Goal: Task Accomplishment & Management: Complete application form

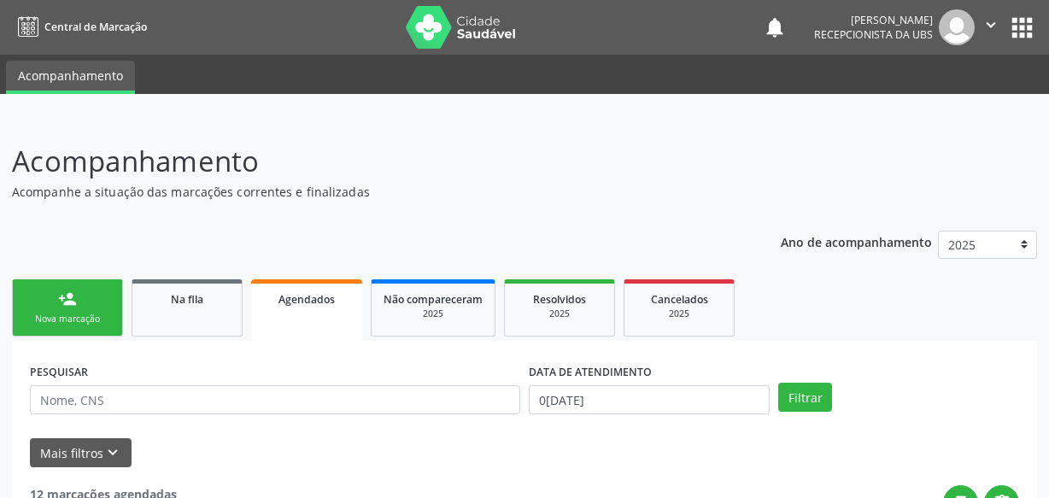
select select "8"
click at [289, 297] on span "Agendados" at bounding box center [306, 299] width 56 height 15
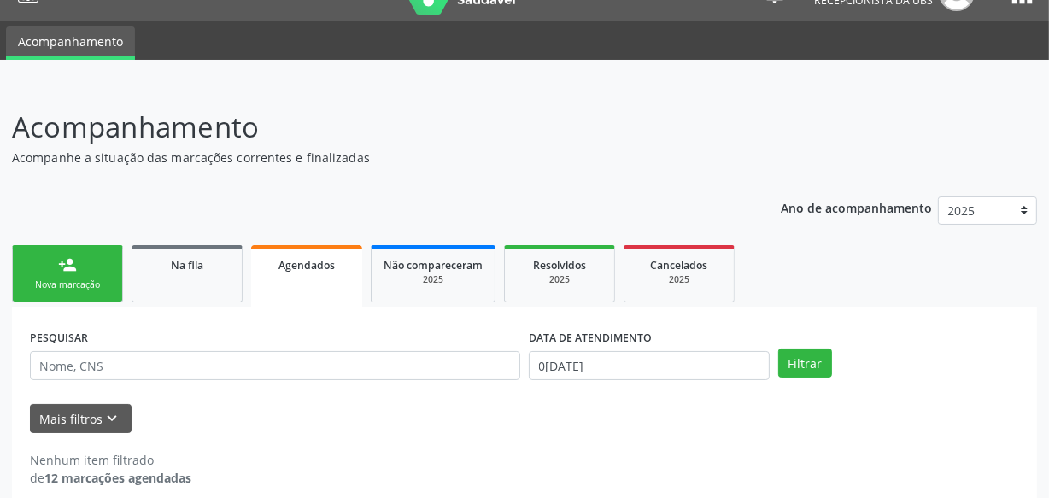
scroll to position [52, 0]
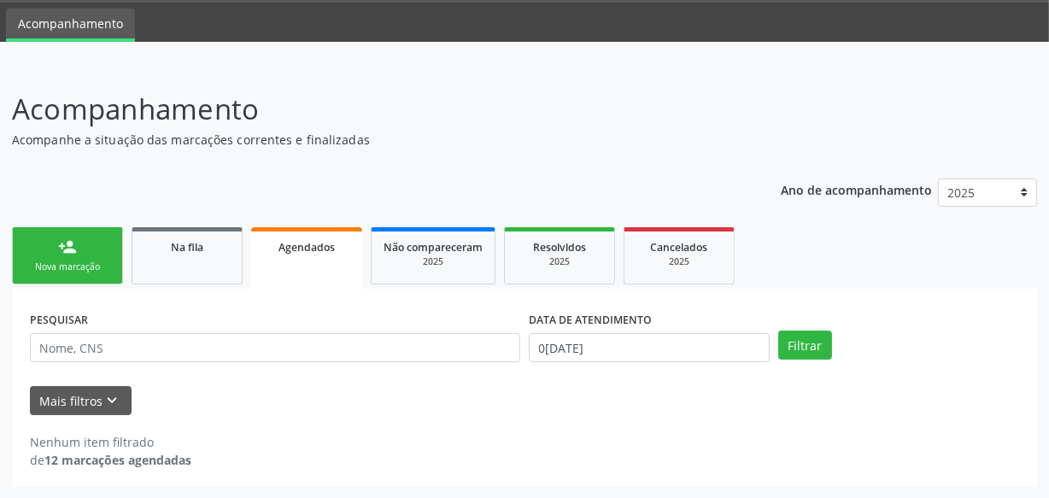
click at [275, 243] on div "Agendados" at bounding box center [306, 246] width 87 height 18
click at [278, 243] on div "Agendados" at bounding box center [306, 246] width 87 height 18
drag, startPoint x: 278, startPoint y: 243, endPoint x: 313, endPoint y: 259, distance: 39.4
click at [279, 244] on span "Agendados" at bounding box center [306, 247] width 56 height 15
click at [679, 351] on input "0[DATE]" at bounding box center [649, 347] width 241 height 29
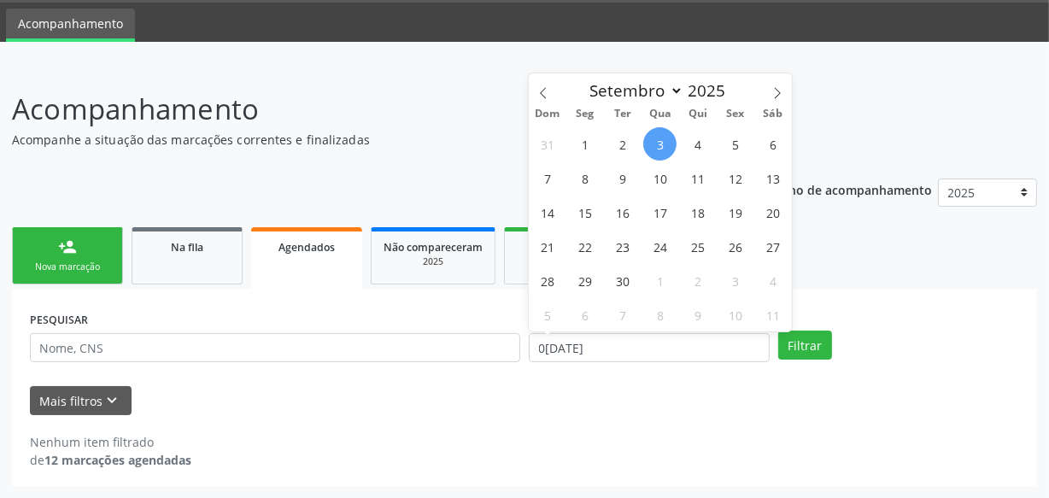
click at [660, 149] on span "3" at bounding box center [659, 143] width 33 height 33
type input "0[DATE]"
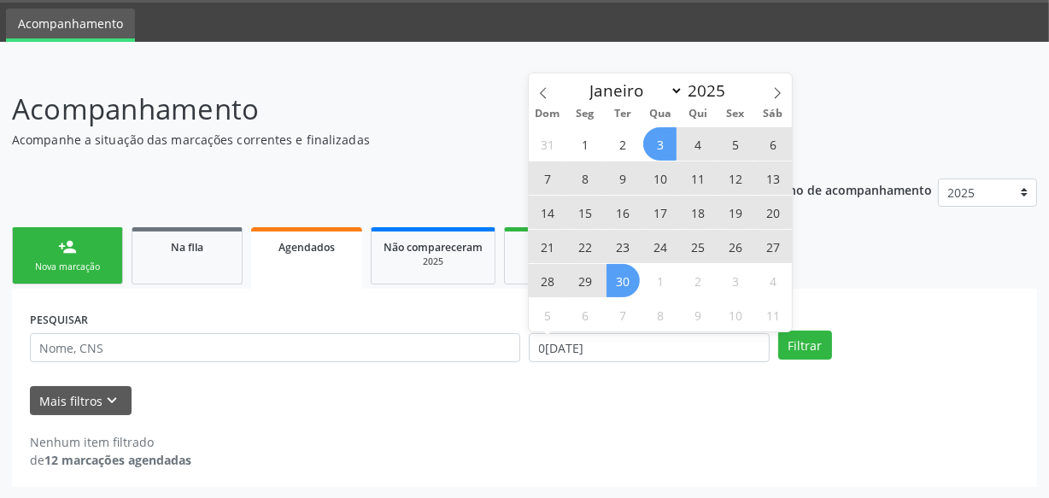
click at [615, 285] on span "30" at bounding box center [622, 280] width 33 height 33
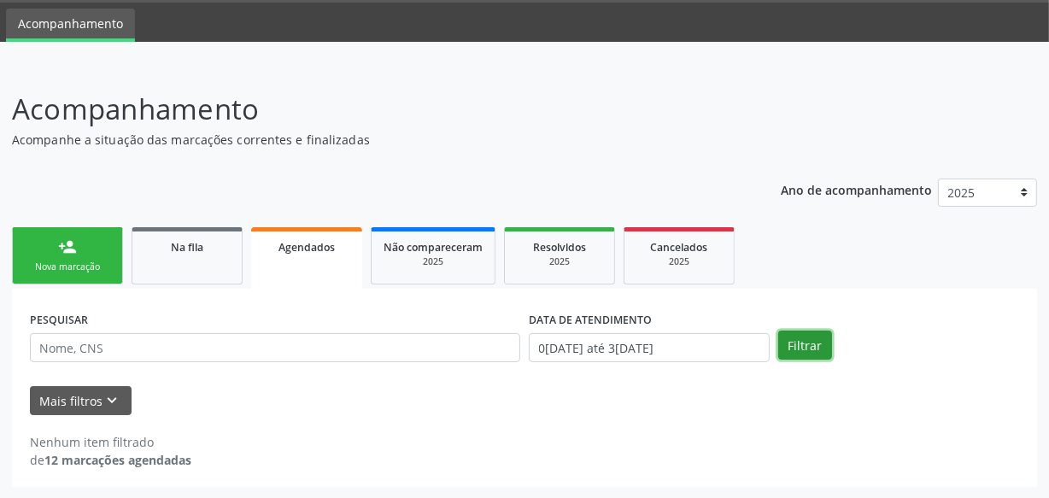
click at [816, 348] on button "Filtrar" at bounding box center [805, 344] width 54 height 29
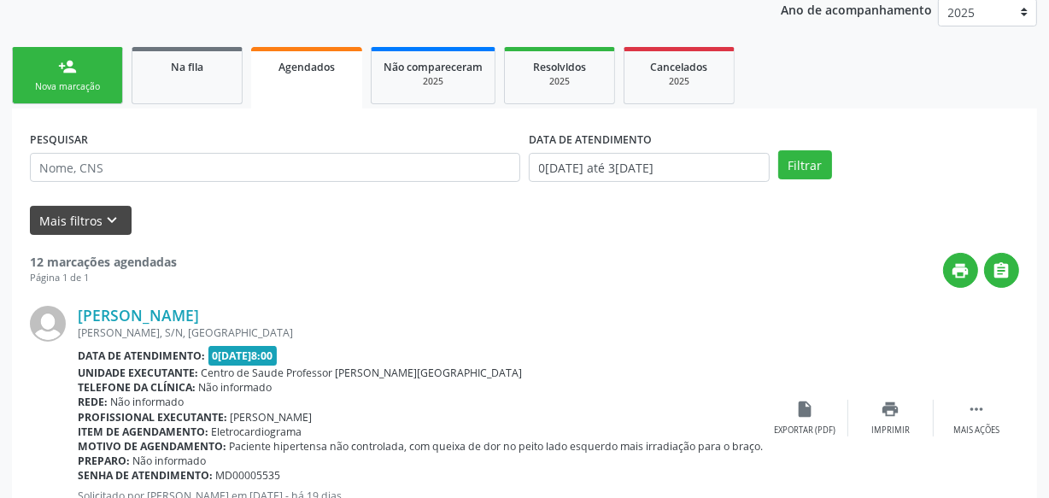
scroll to position [0, 0]
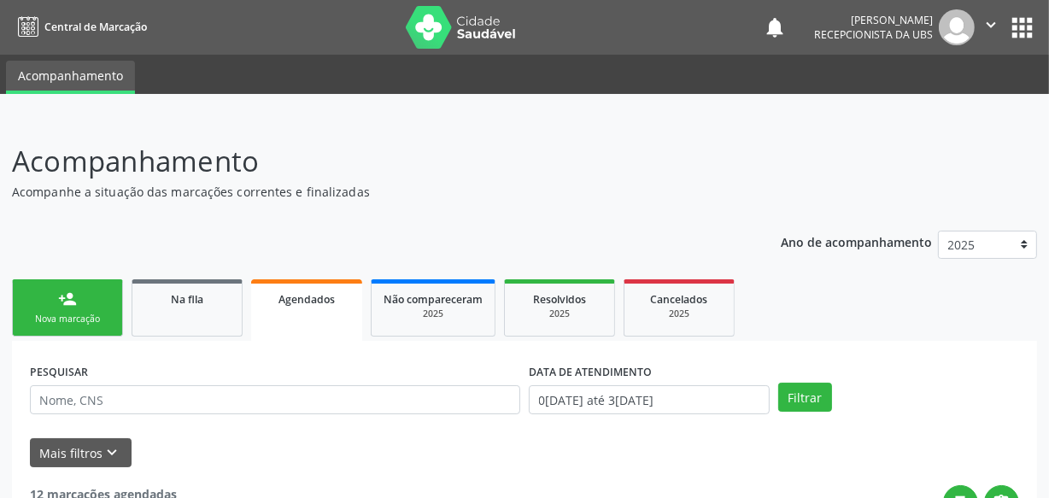
click at [105, 308] on link "person_add Nova marcação" at bounding box center [67, 307] width 111 height 57
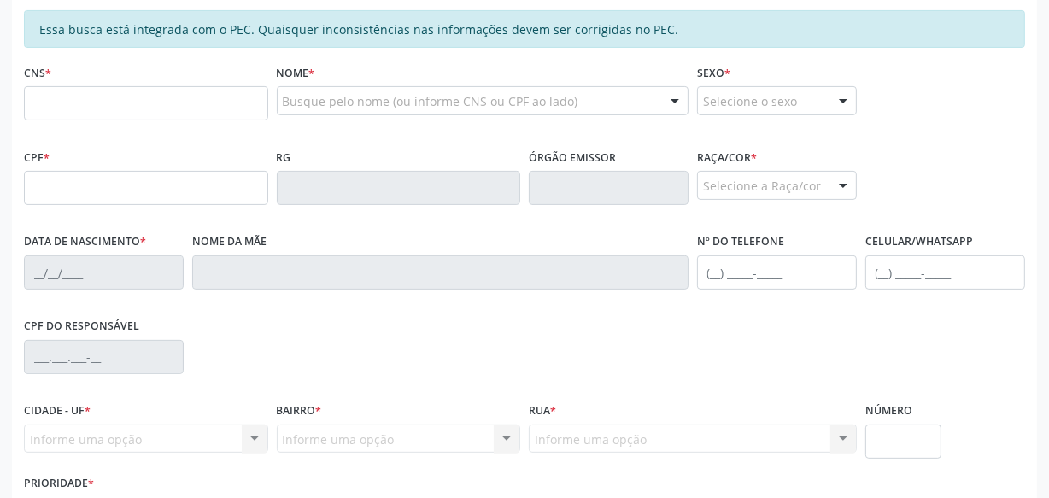
scroll to position [388, 0]
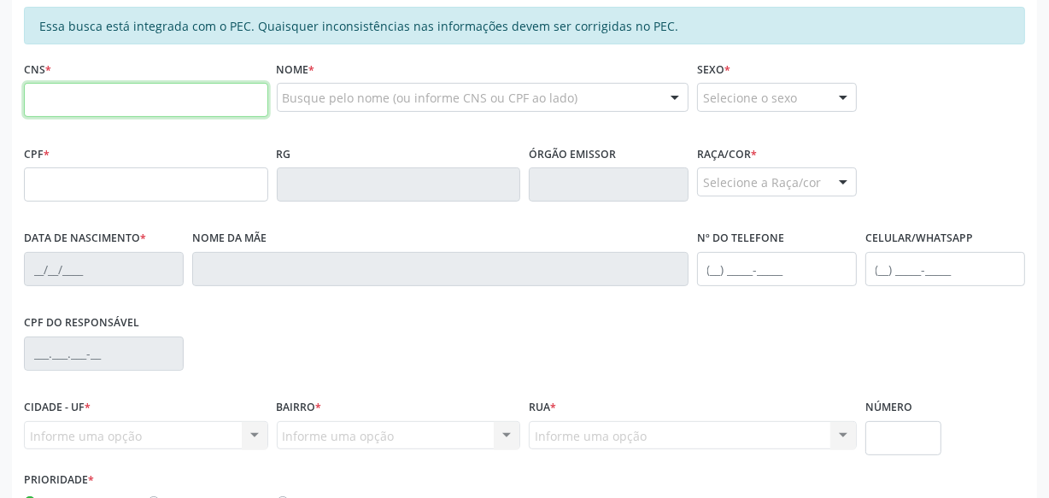
drag, startPoint x: 161, startPoint y: 101, endPoint x: 177, endPoint y: 97, distance: 15.7
click at [169, 99] on input "text" at bounding box center [146, 100] width 244 height 34
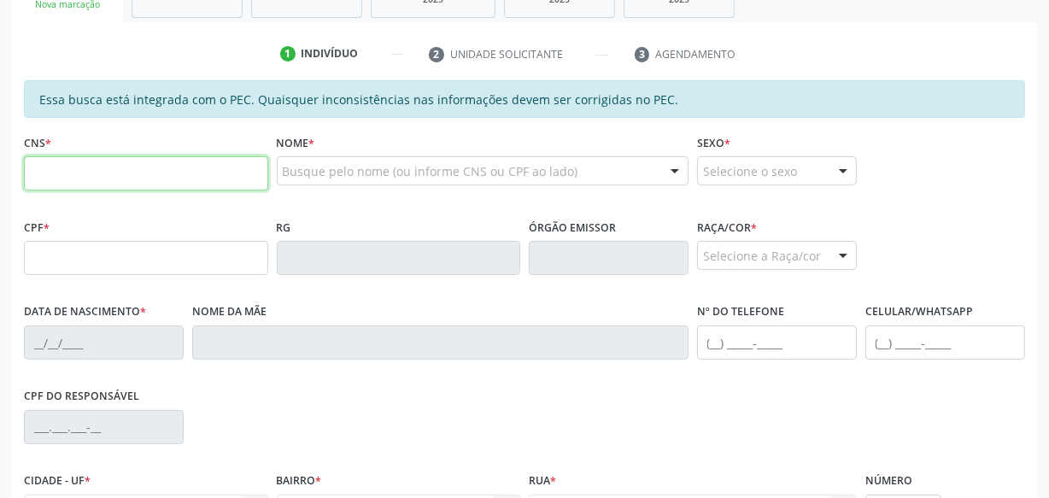
scroll to position [232, 0]
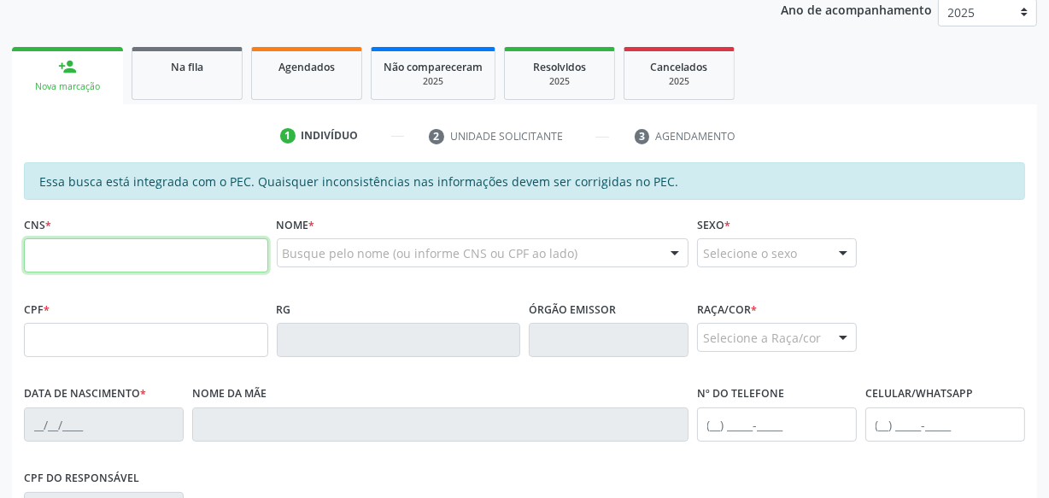
paste input "709 6026 5565 6078"
type input "709 6026 5565 6078"
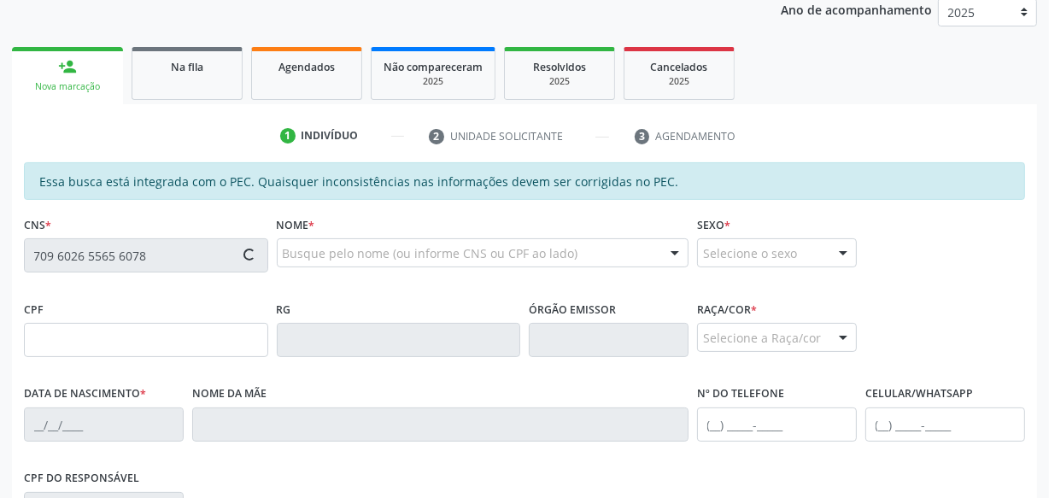
type input "662.581.384-20"
type input "[DATE]"
type input "[PERSON_NAME]"
type input "[PHONE_NUMBER]"
type input "46"
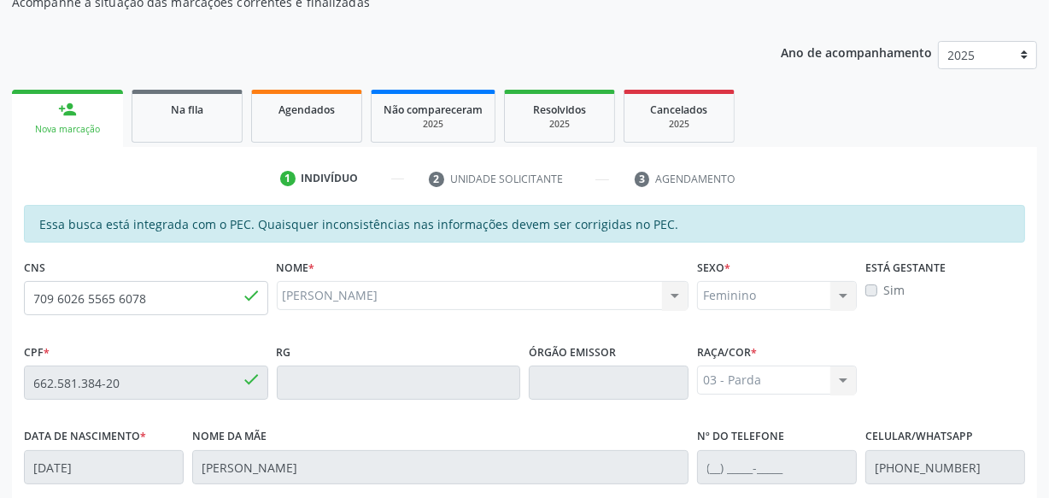
scroll to position [500, 0]
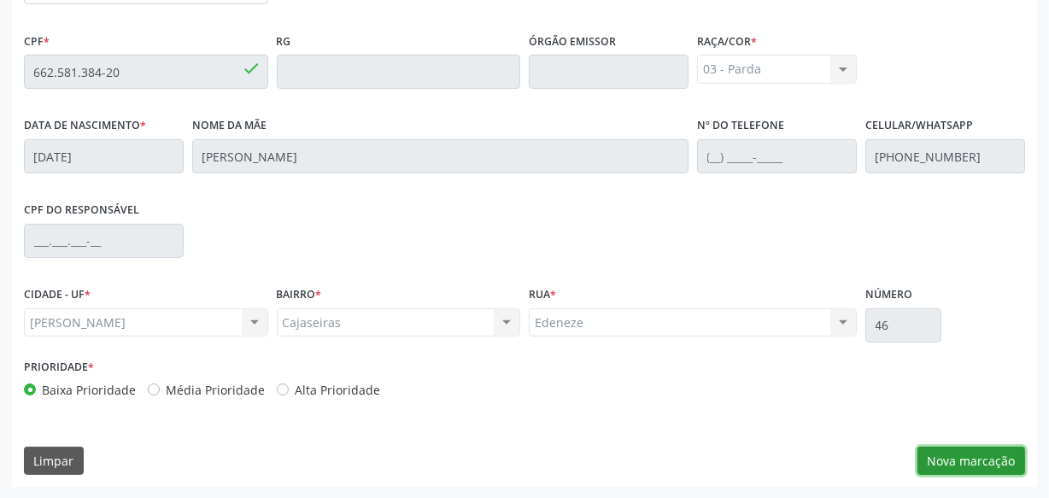
click at [976, 456] on button "Nova marcação" at bounding box center [971, 461] width 108 height 29
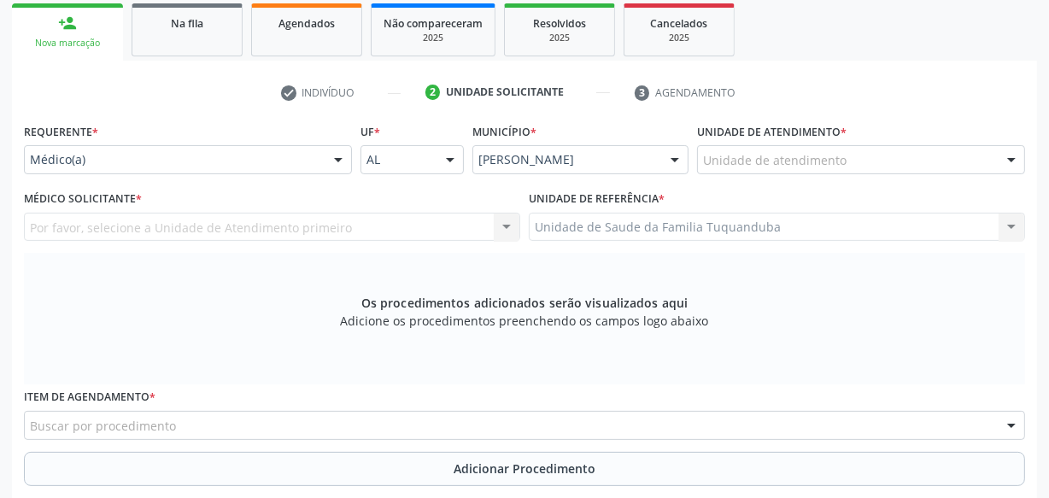
scroll to position [267, 0]
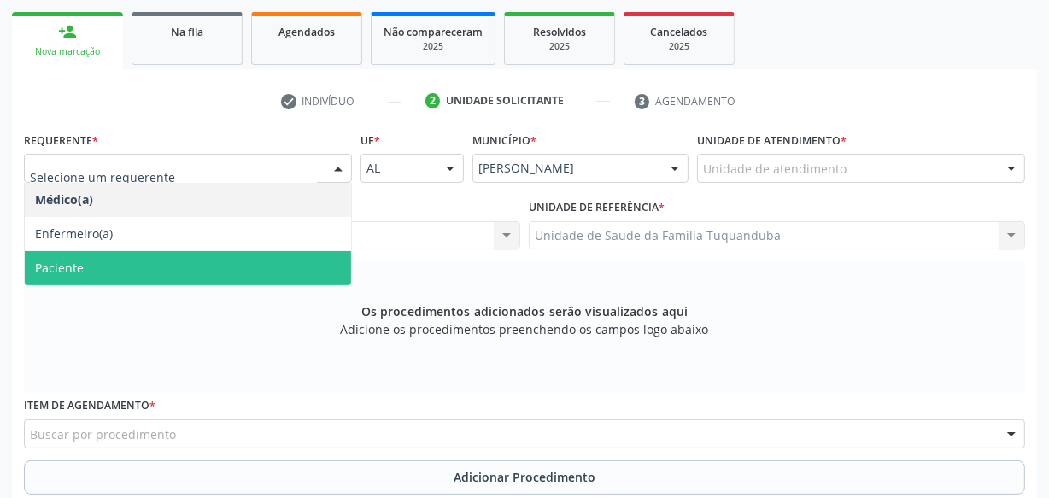
click at [219, 267] on span "Paciente" at bounding box center [188, 268] width 326 height 34
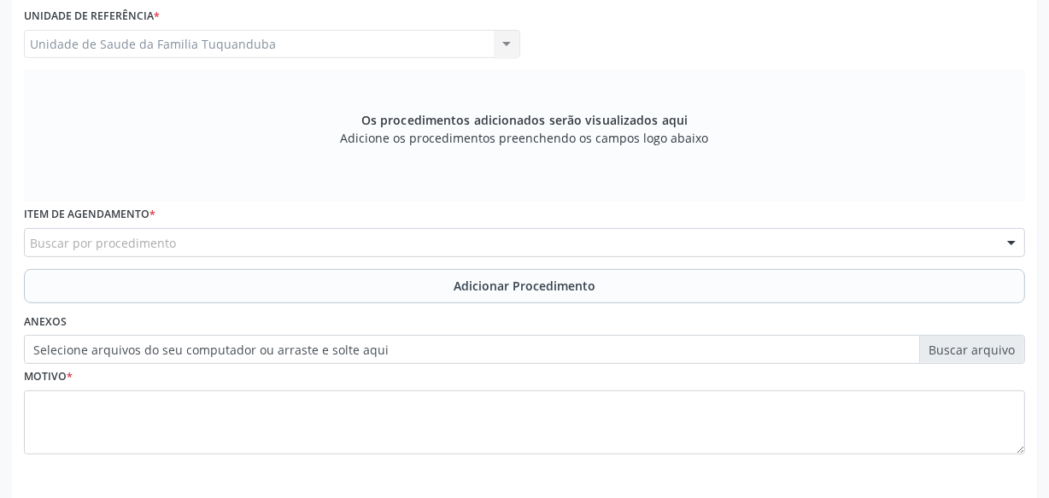
scroll to position [500, 0]
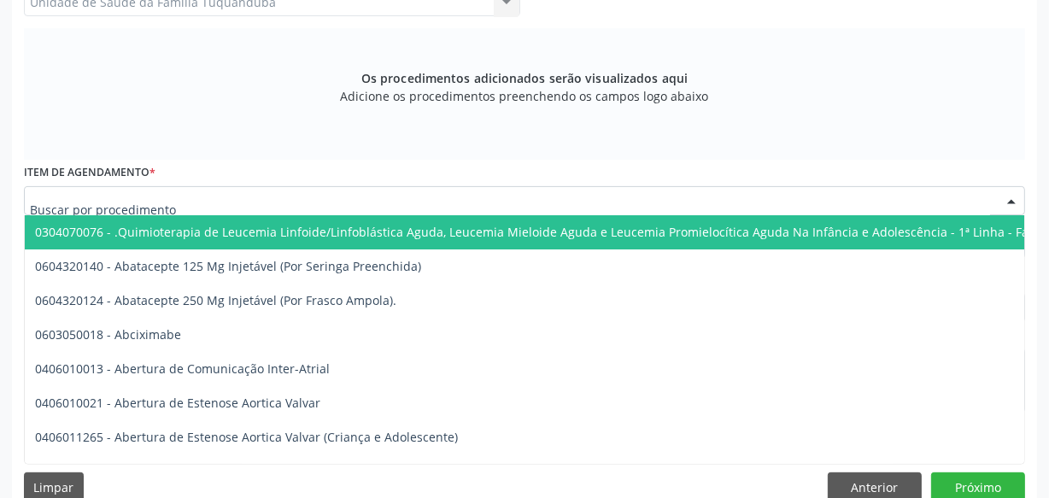
drag, startPoint x: 290, startPoint y: 187, endPoint x: 295, endPoint y: 195, distance: 8.8
click at [292, 190] on div at bounding box center [524, 200] width 1001 height 29
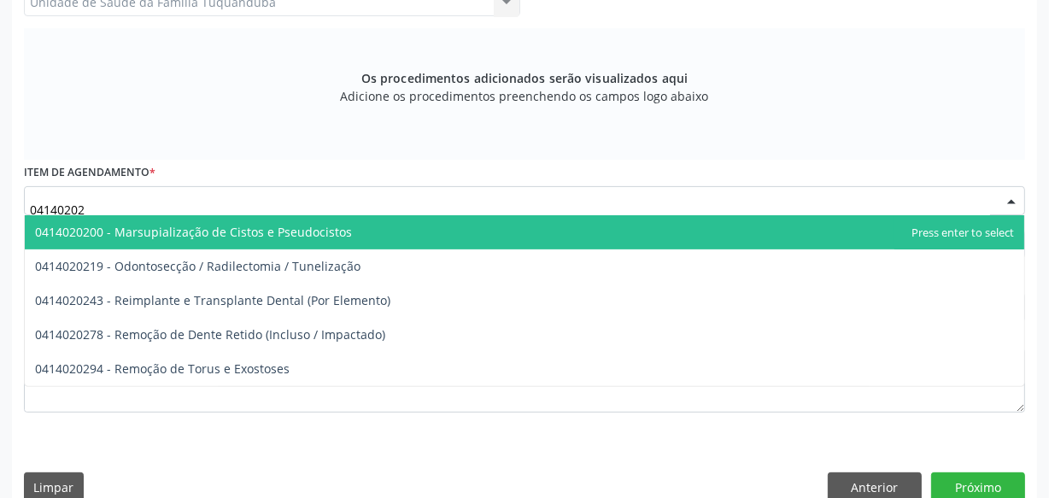
type input "041402027"
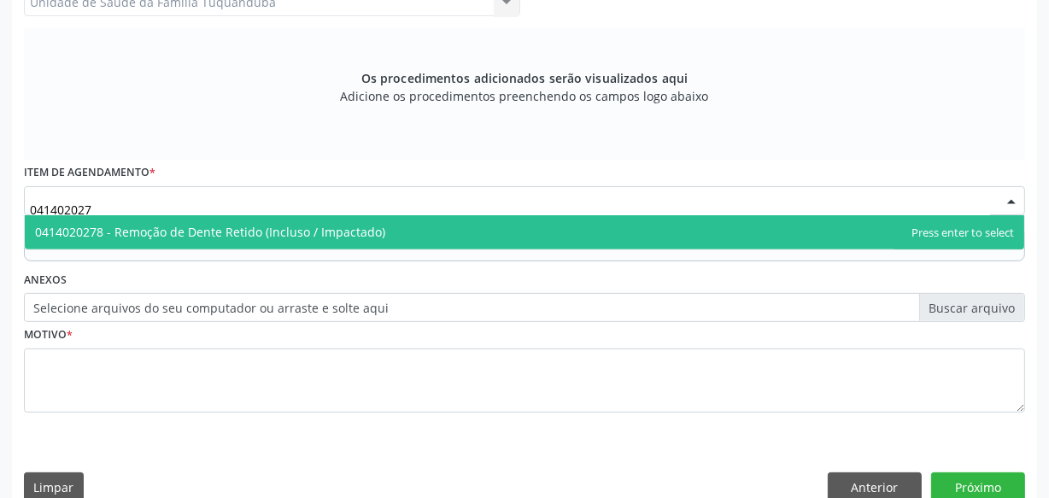
click at [304, 224] on span "0414020278 - Remoção de Dente Retido (Incluso / Impactado)" at bounding box center [210, 232] width 350 height 16
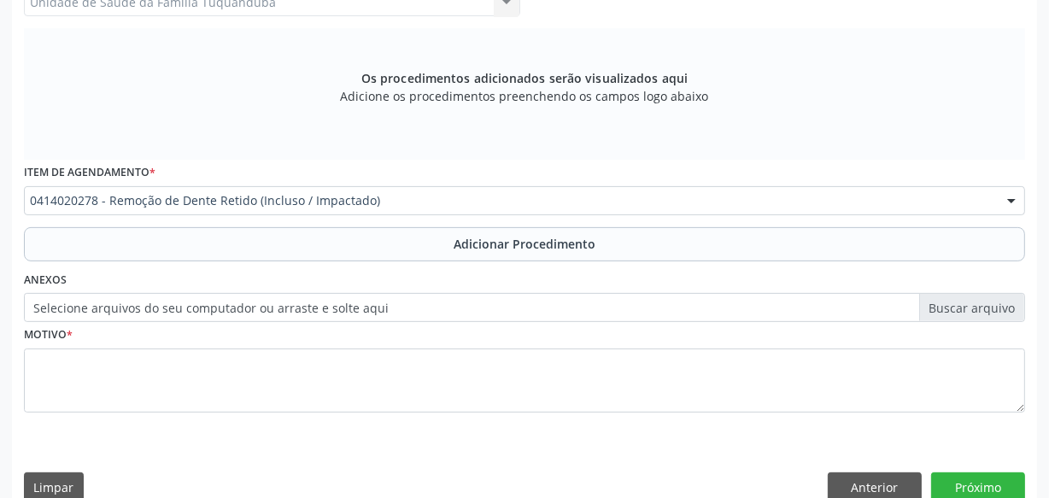
click at [347, 243] on button "Adicionar Procedimento" at bounding box center [524, 244] width 1001 height 34
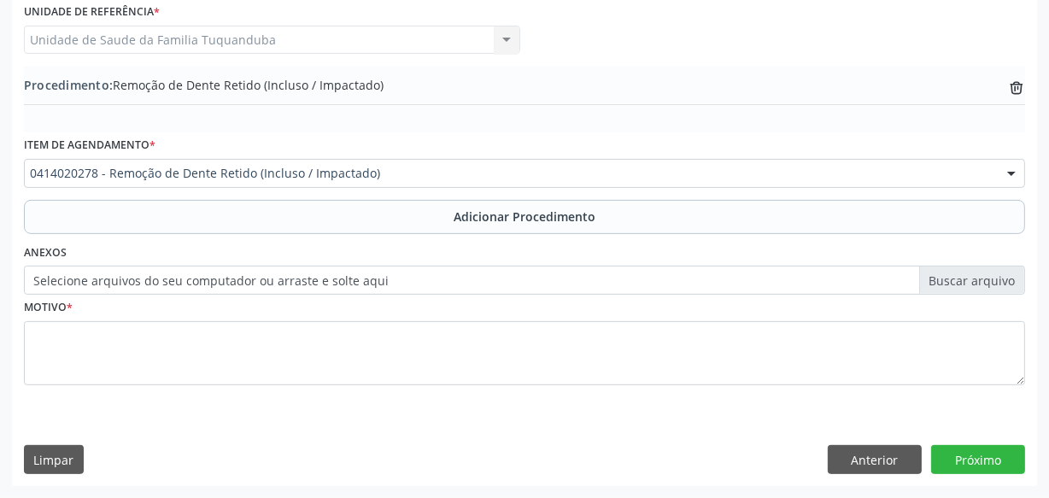
scroll to position [461, 0]
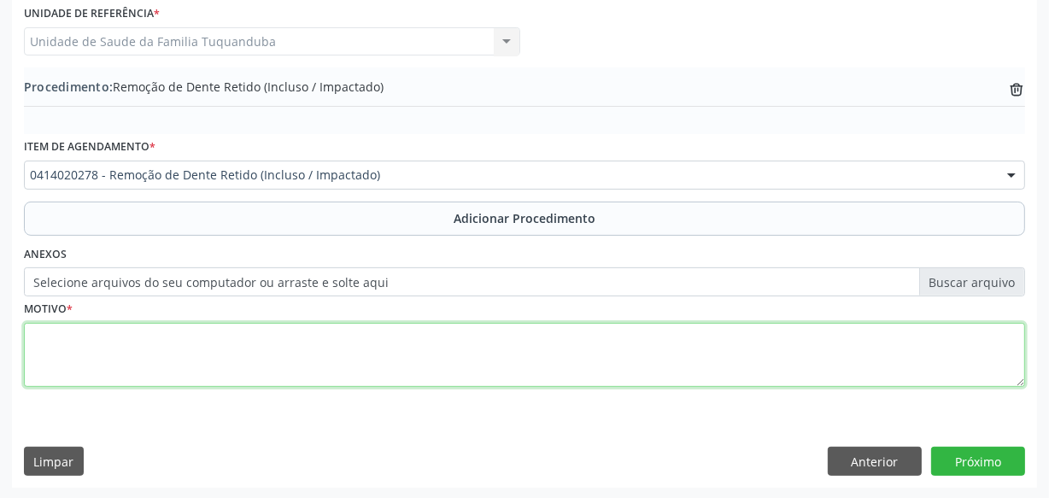
click at [263, 371] on textarea at bounding box center [524, 355] width 1001 height 65
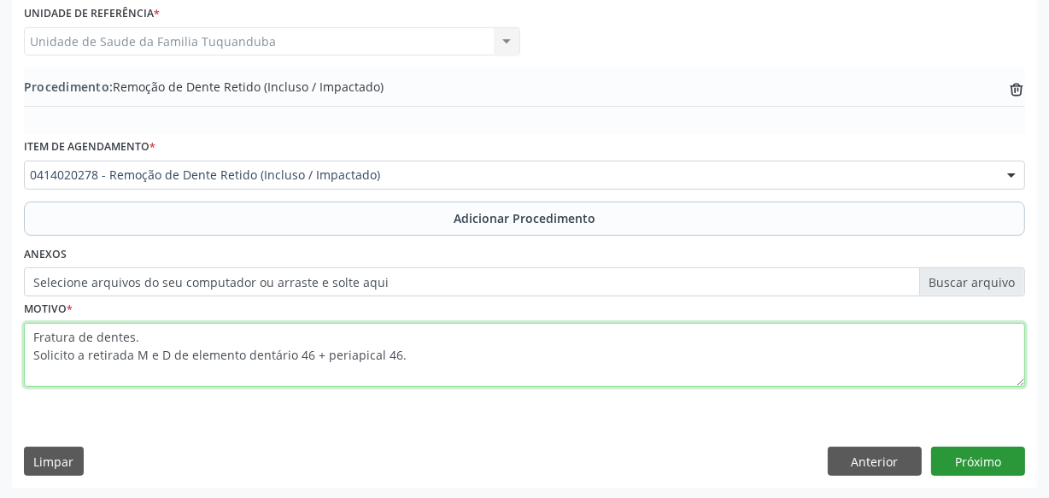
type textarea "Fratura de dentes. Solicito a retirada M e D de elemento dentário 46 + periapic…"
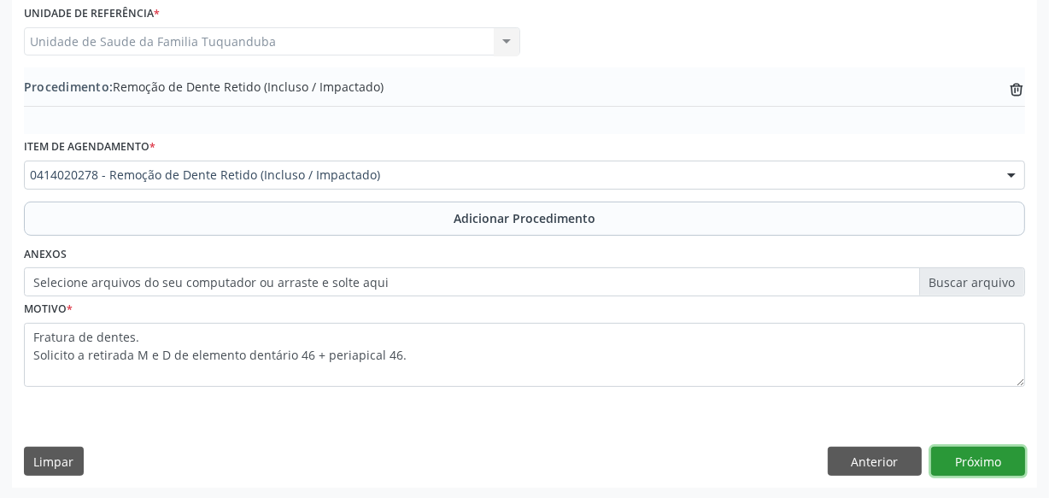
click at [980, 448] on button "Próximo" at bounding box center [978, 461] width 94 height 29
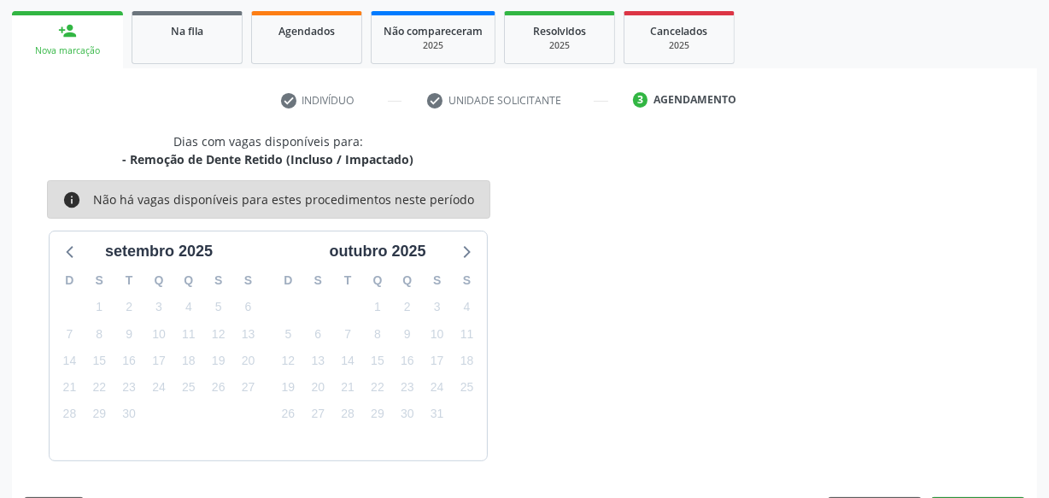
scroll to position [318, 0]
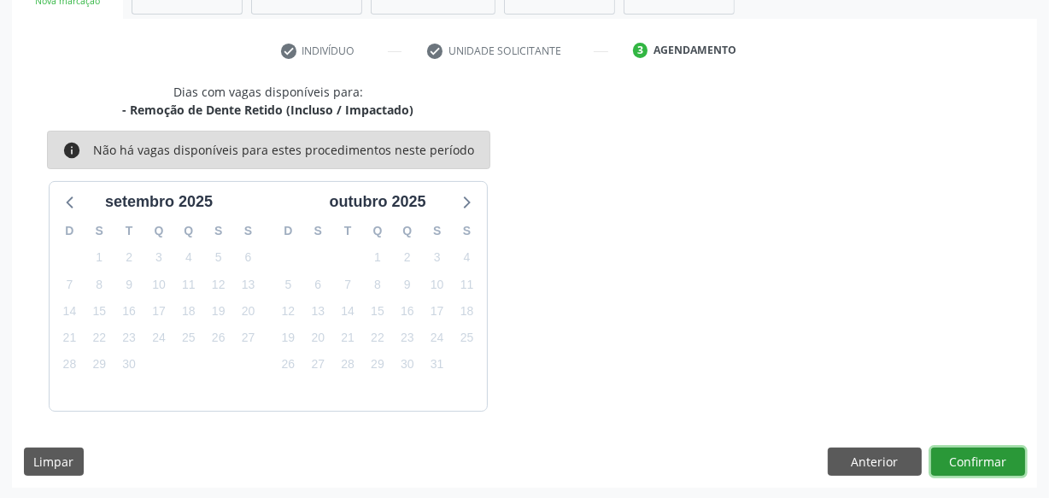
click at [963, 450] on button "Confirmar" at bounding box center [978, 461] width 94 height 29
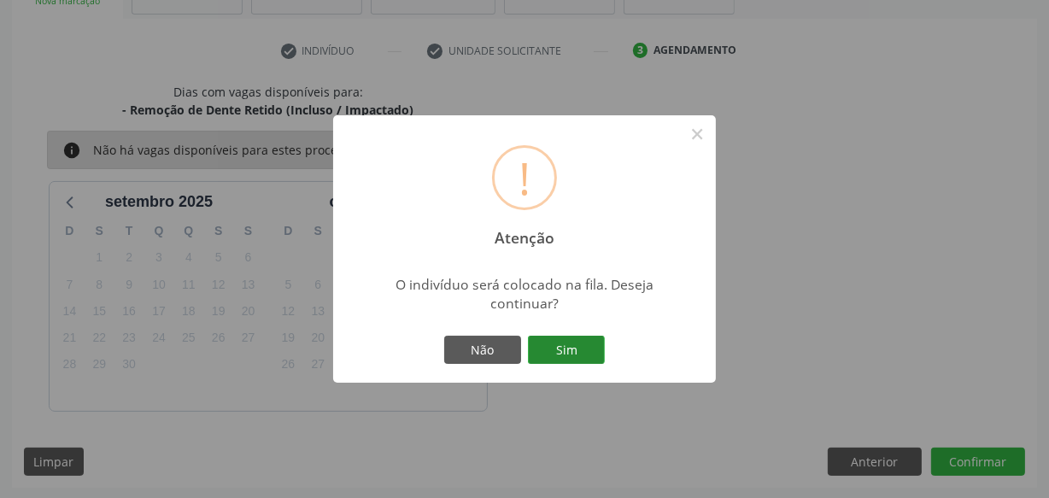
click at [535, 341] on button "Sim" at bounding box center [566, 350] width 77 height 29
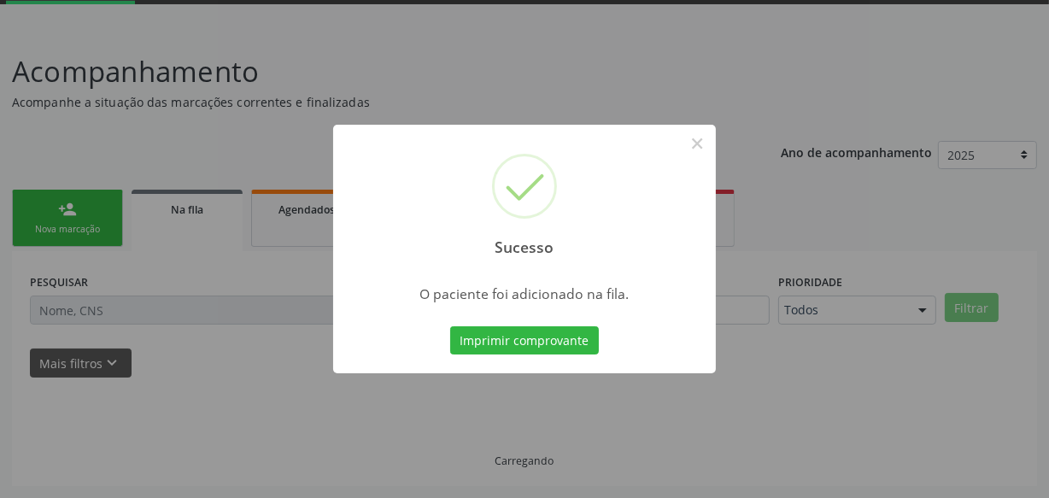
scroll to position [89, 0]
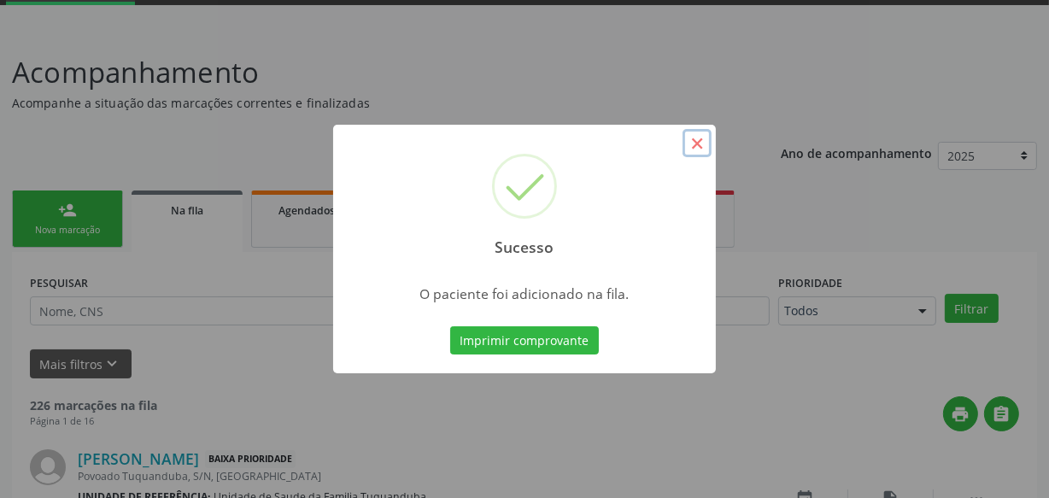
click at [695, 145] on button "×" at bounding box center [696, 143] width 29 height 29
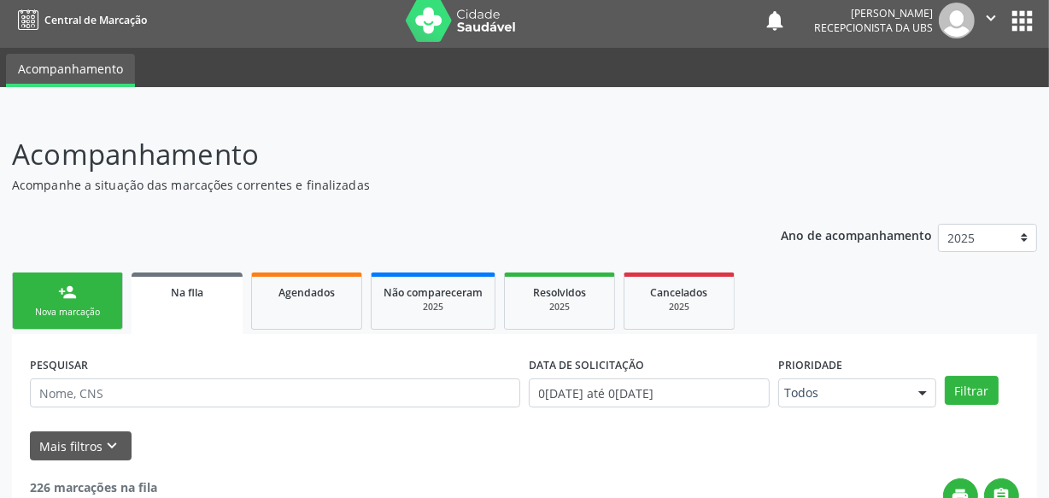
scroll to position [0, 0]
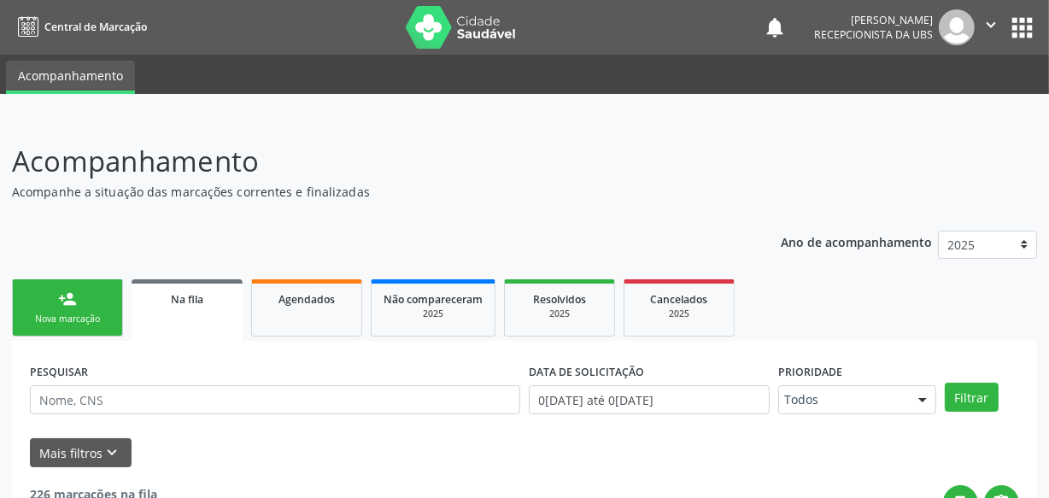
click at [988, 13] on button "" at bounding box center [990, 27] width 32 height 36
click at [922, 108] on link "Sair" at bounding box center [947, 104] width 118 height 24
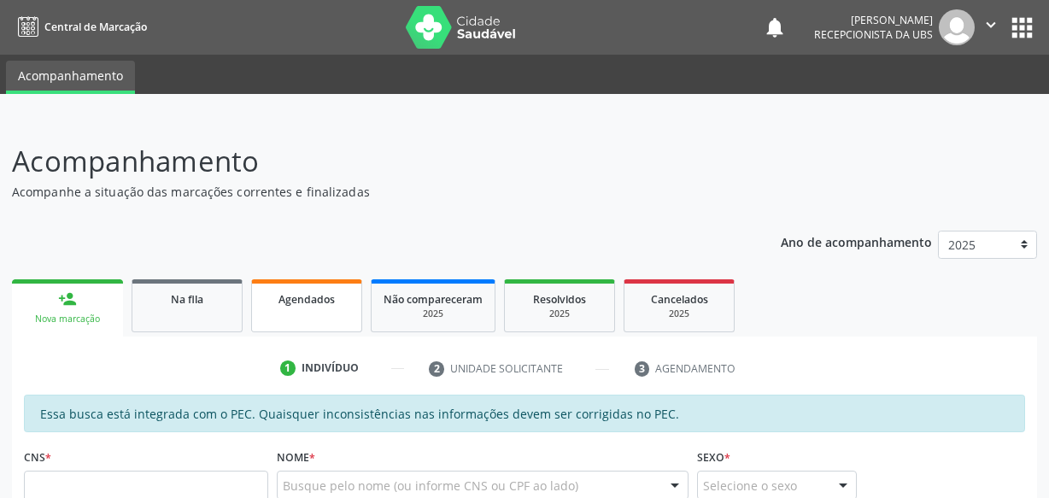
scroll to position [6, 0]
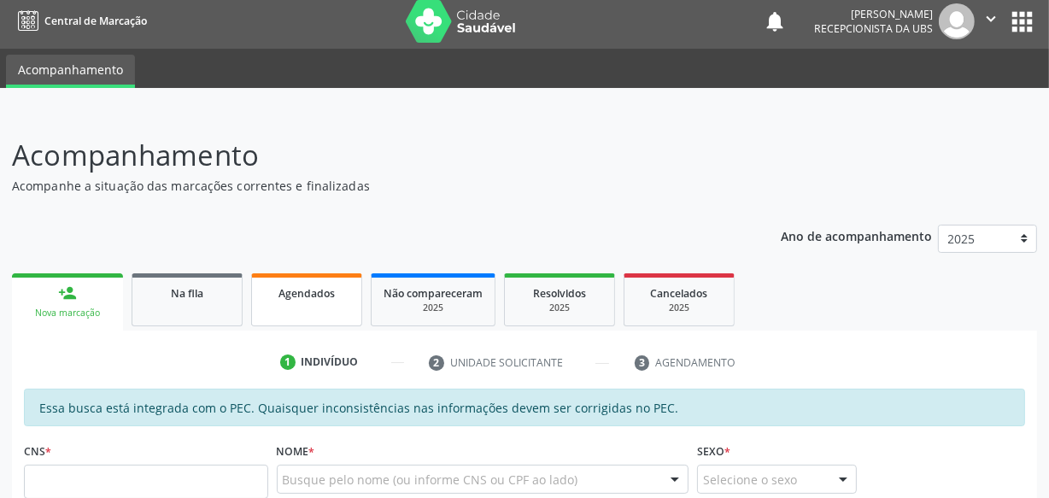
click at [302, 309] on link "Agendados" at bounding box center [306, 299] width 111 height 53
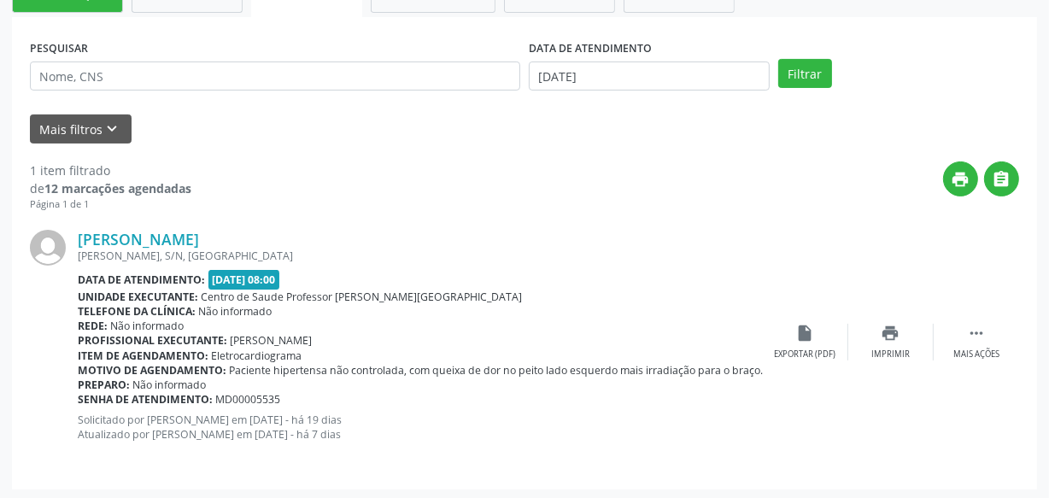
scroll to position [326, 0]
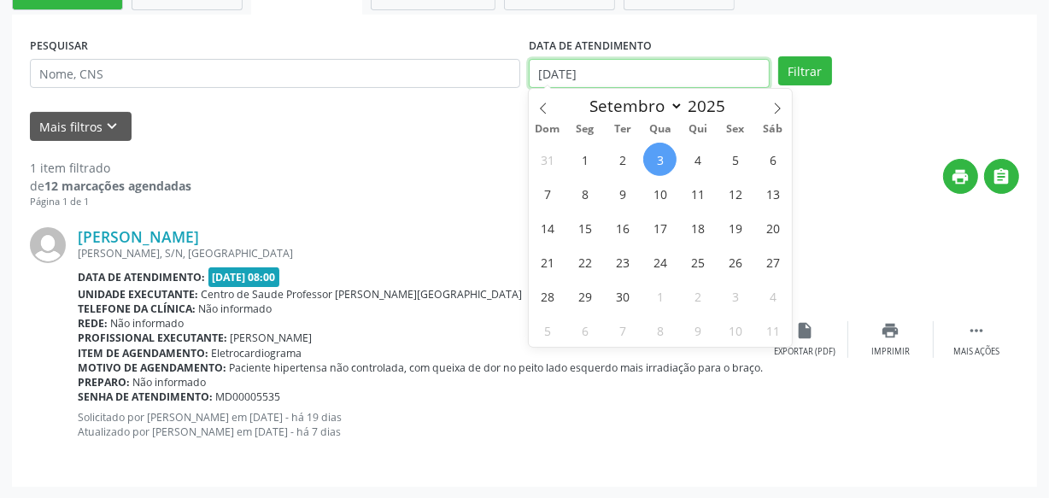
click at [654, 76] on input "0[DATE]" at bounding box center [649, 73] width 241 height 29
click at [658, 156] on span "3" at bounding box center [659, 159] width 33 height 33
type input "0[DATE]"
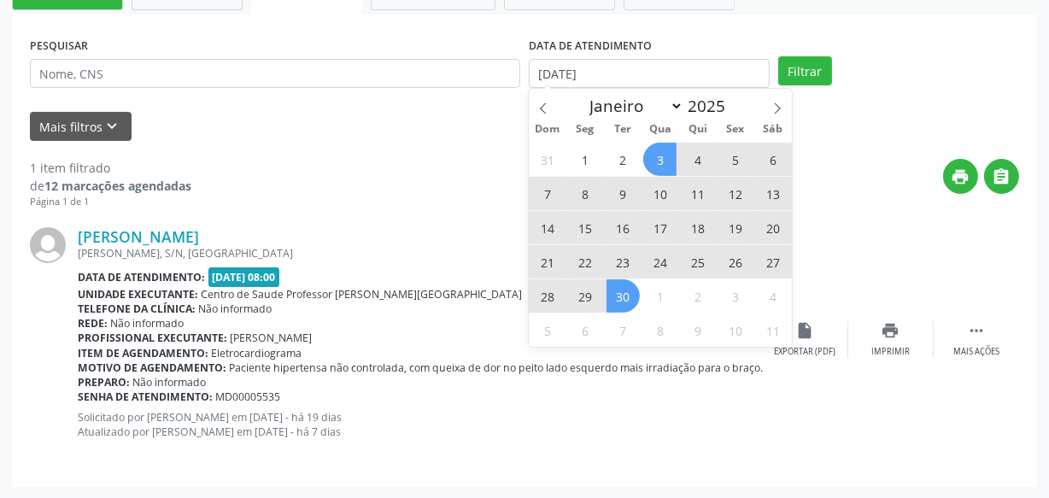
click at [613, 300] on span "30" at bounding box center [622, 295] width 33 height 33
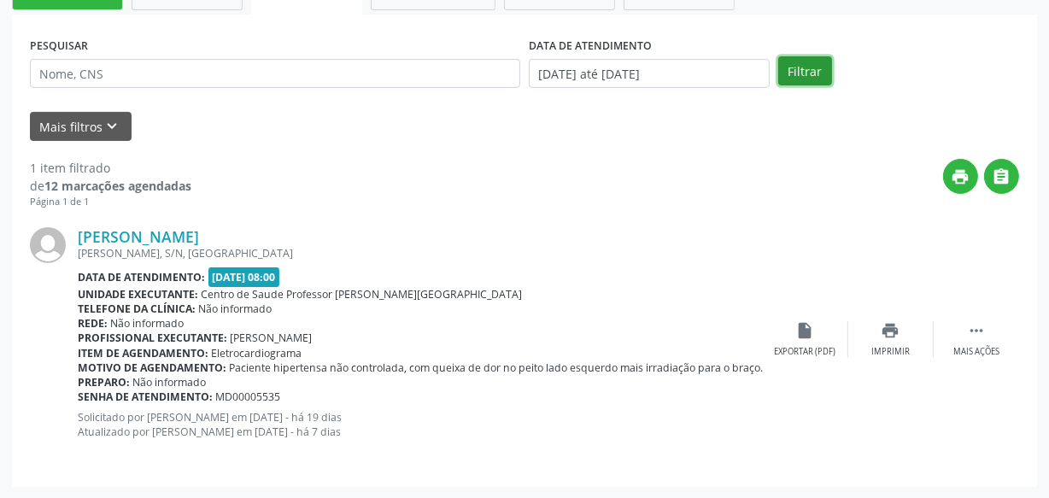
click at [822, 56] on button "Filtrar" at bounding box center [805, 70] width 54 height 29
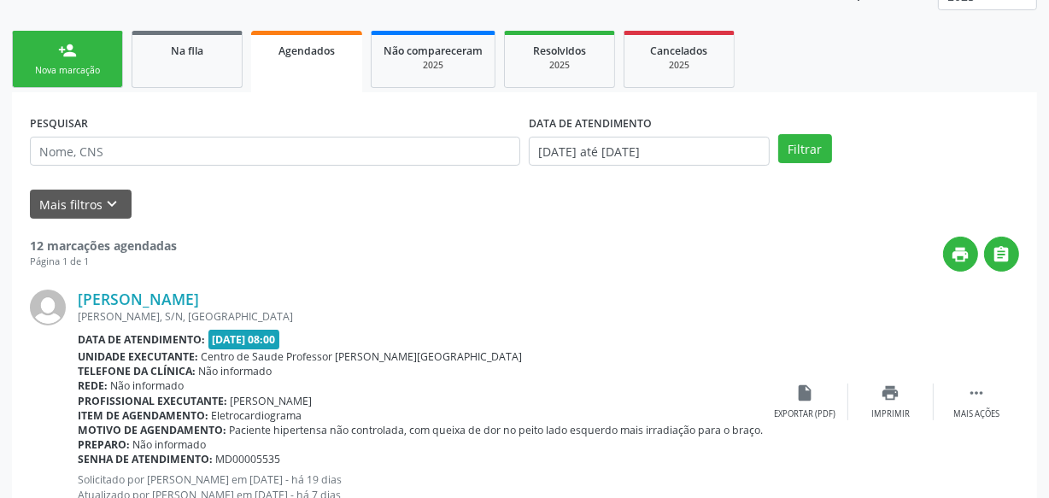
scroll to position [171, 0]
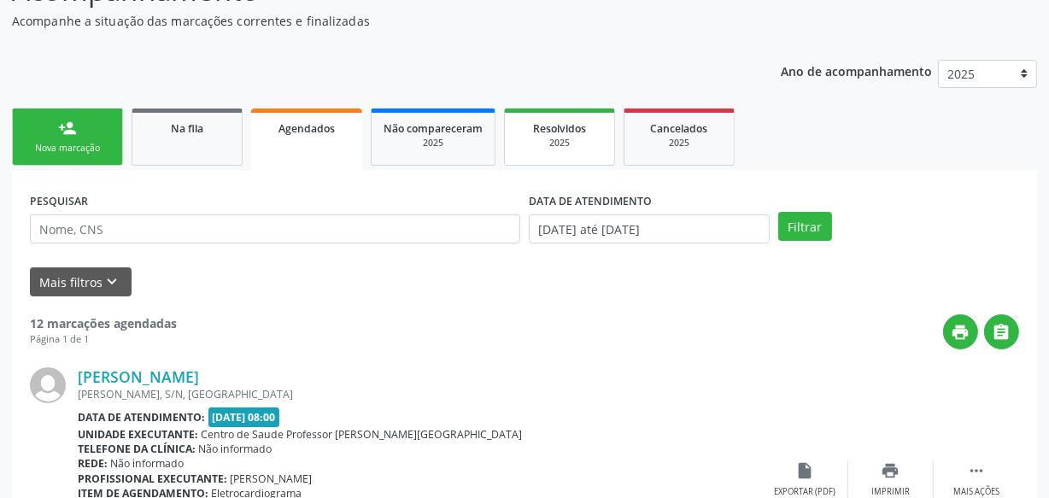
click at [538, 151] on link "Resolvidos 2025" at bounding box center [559, 136] width 111 height 57
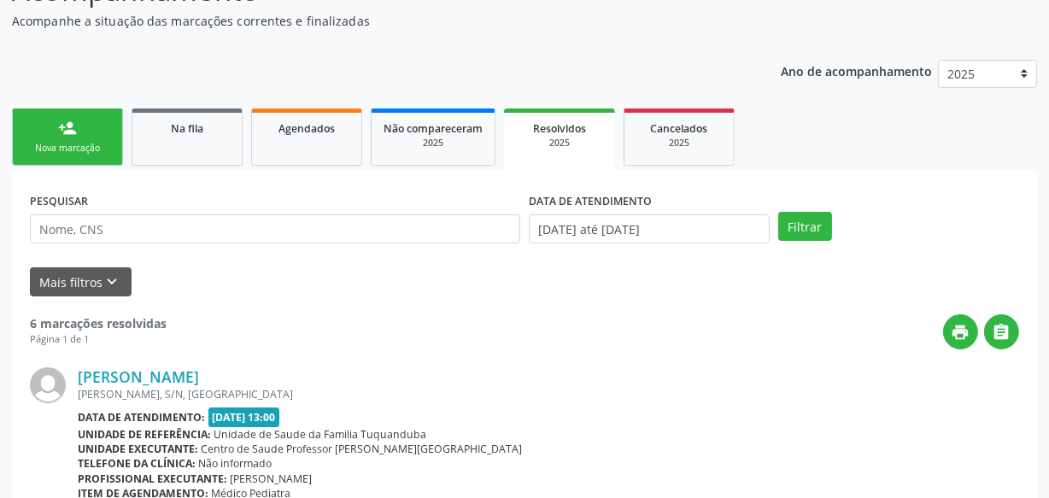
click at [210, 149] on link "Na fila" at bounding box center [187, 136] width 111 height 57
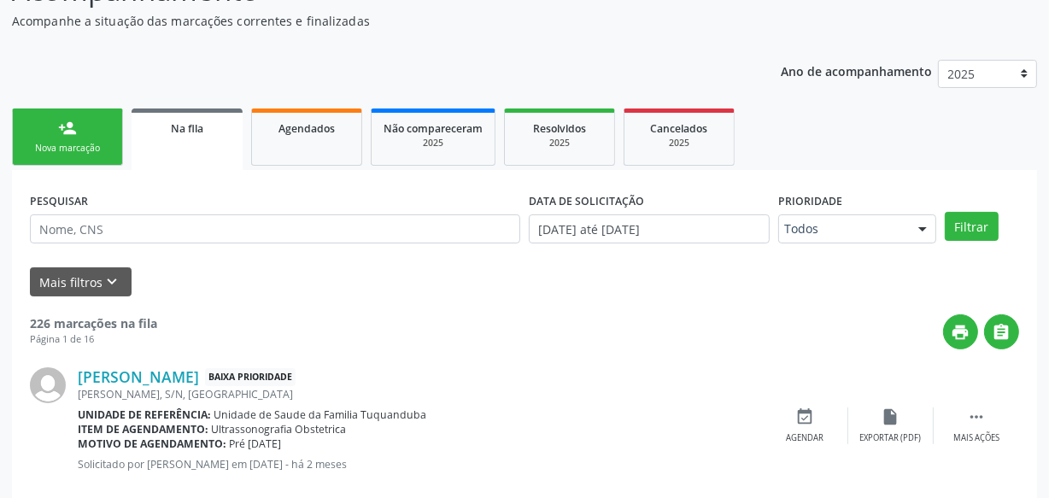
scroll to position [326, 0]
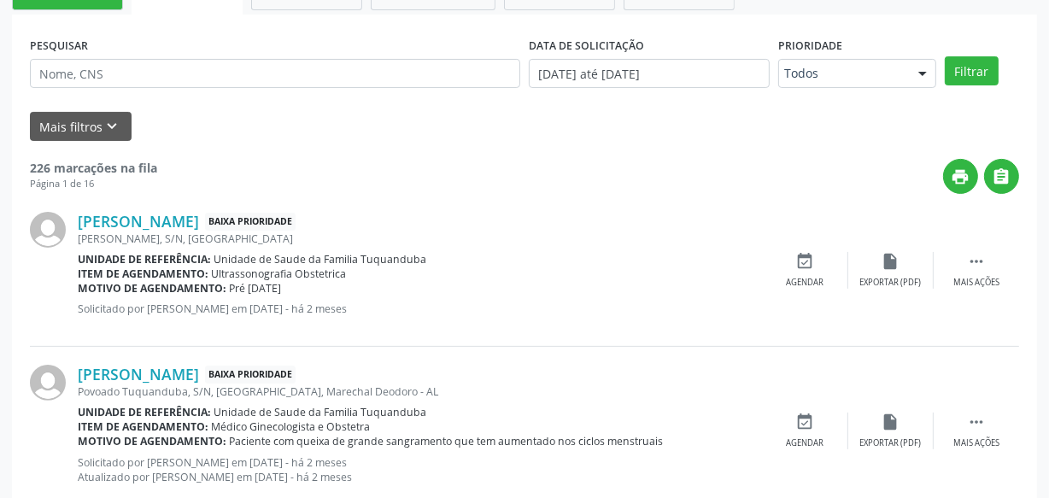
click at [58, 169] on strong "226 marcações na fila" at bounding box center [93, 168] width 127 height 16
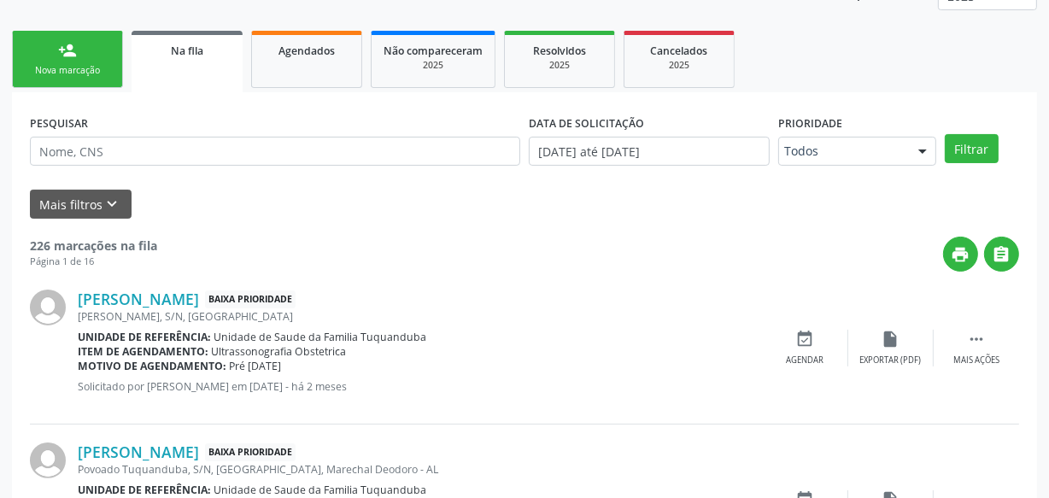
click at [65, 51] on div "person_add" at bounding box center [67, 50] width 19 height 19
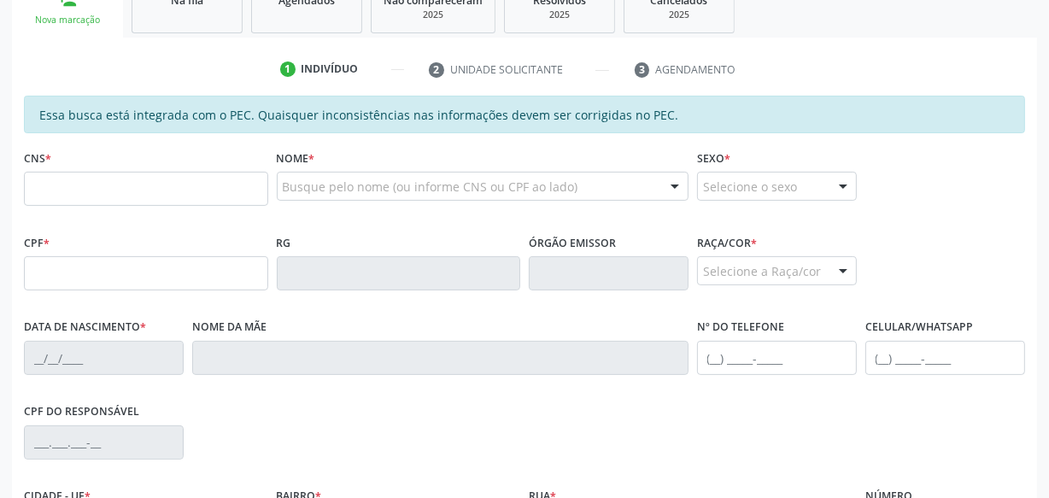
scroll to position [326, 0]
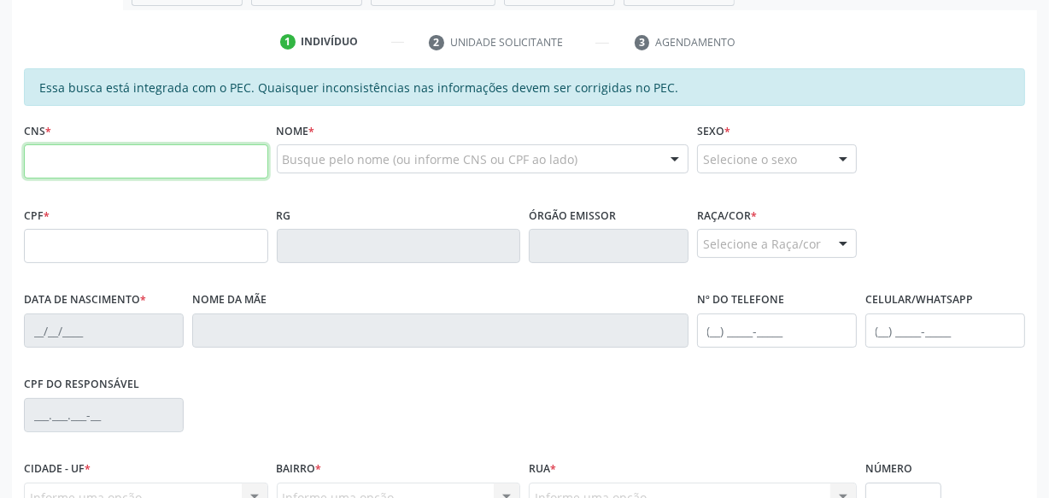
click at [179, 193] on div "CNS *" at bounding box center [146, 160] width 253 height 85
click at [342, 200] on div "Nome * Busque pelo nome (ou informe CNS ou CPF ao lado) Nenhum resultado encont…" at bounding box center [482, 160] width 421 height 85
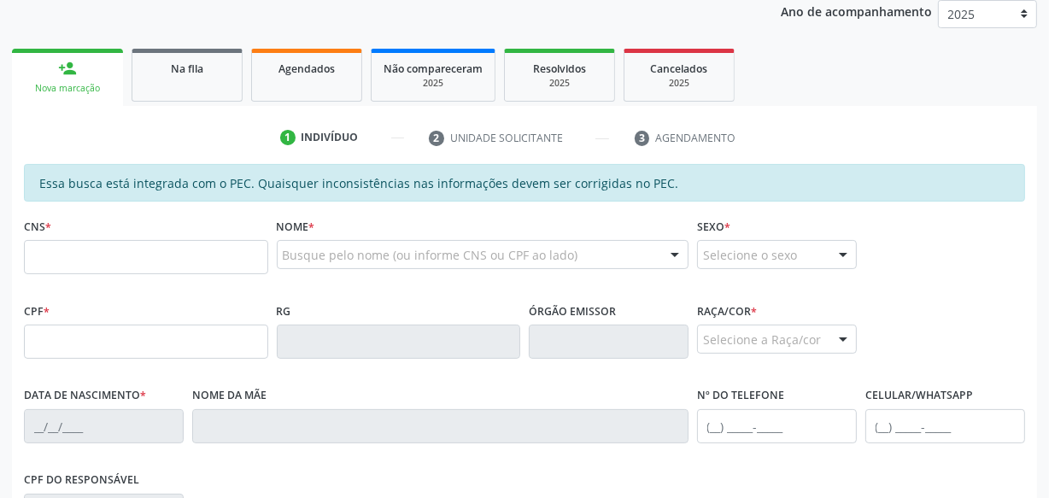
scroll to position [248, 0]
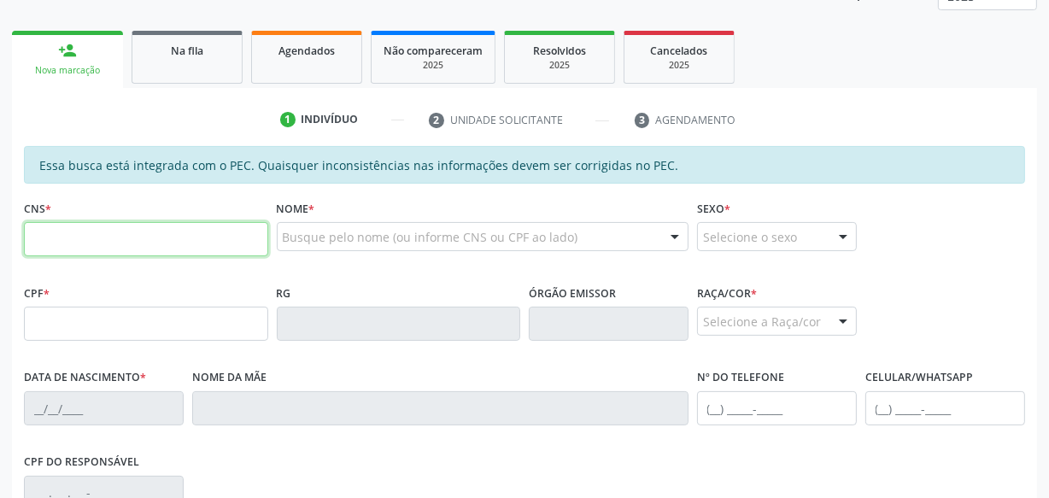
click at [93, 246] on input "text" at bounding box center [146, 239] width 244 height 34
type input "704 1091 8708 4070"
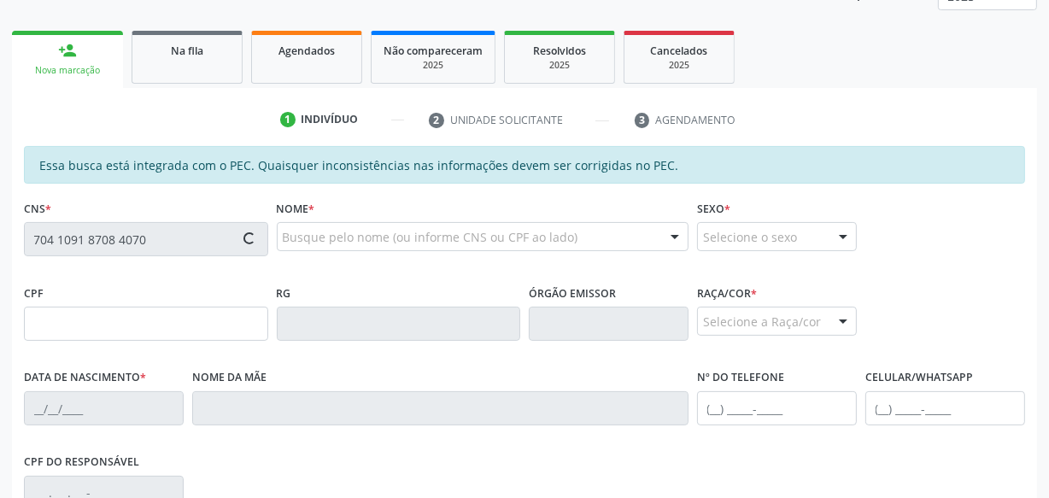
type input "647.880.244-20"
type input "07/04/1966"
type input "Benedita Maria dos Santos"
type input "(82) 99131-9799"
type input "(82) 97400-8101"
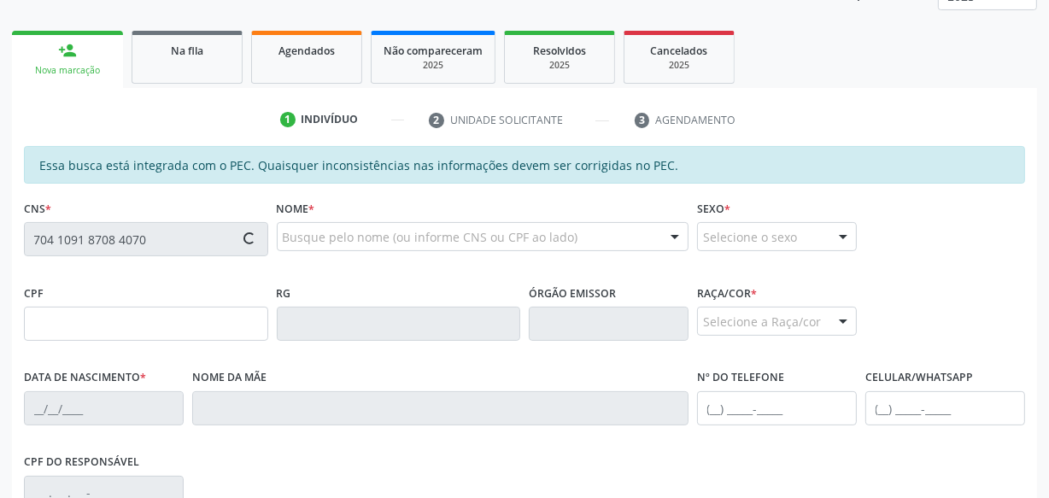
type input "S/N"
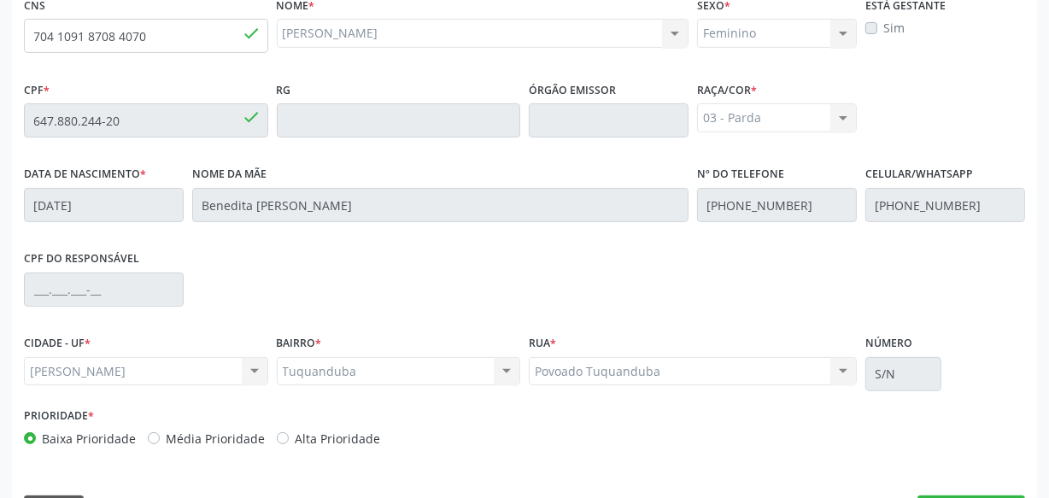
scroll to position [500, 0]
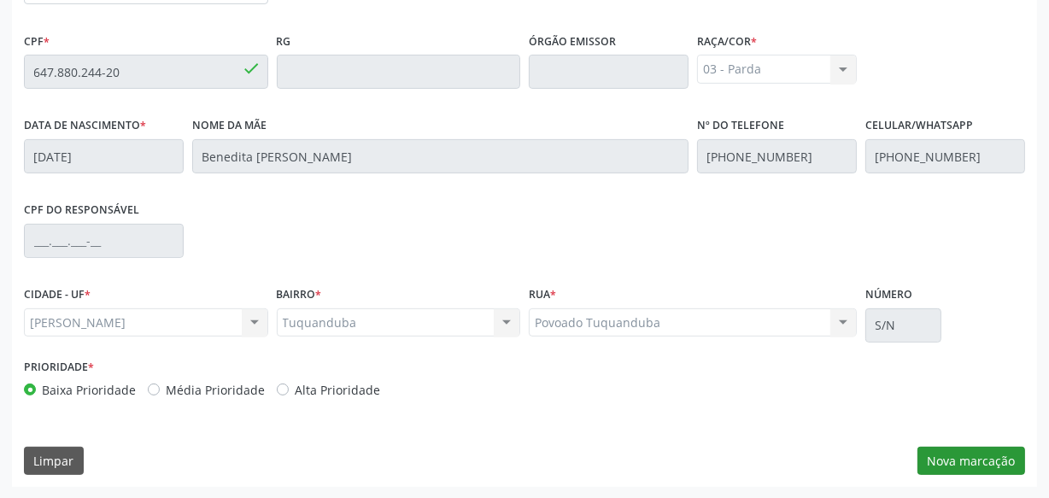
drag, startPoint x: 944, startPoint y: 478, endPoint x: 944, endPoint y: 462, distance: 16.2
click at [944, 478] on div "Essa busca está integrada com o PEC. Quaisquer inconsistências nas informações …" at bounding box center [524, 190] width 1025 height 593
click at [942, 462] on button "Nova marcação" at bounding box center [971, 461] width 108 height 29
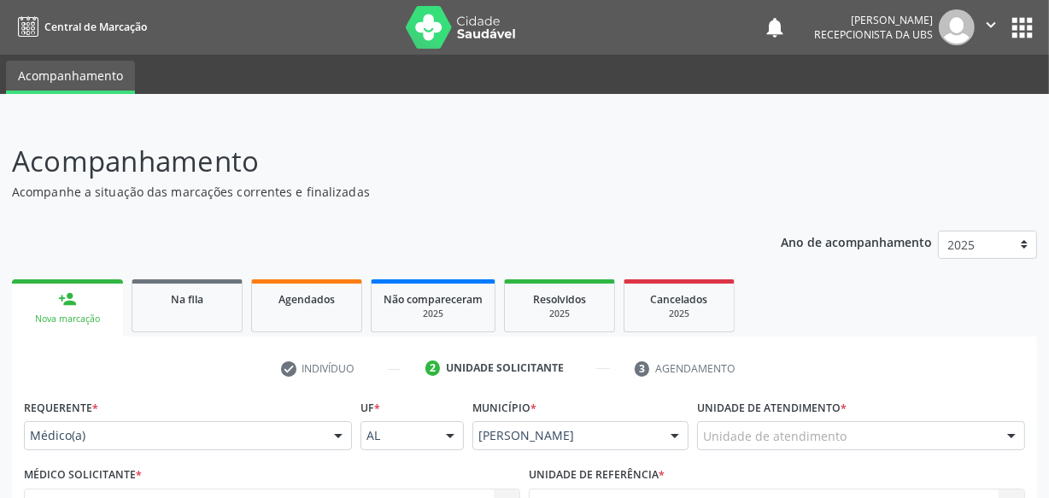
scroll to position [0, 0]
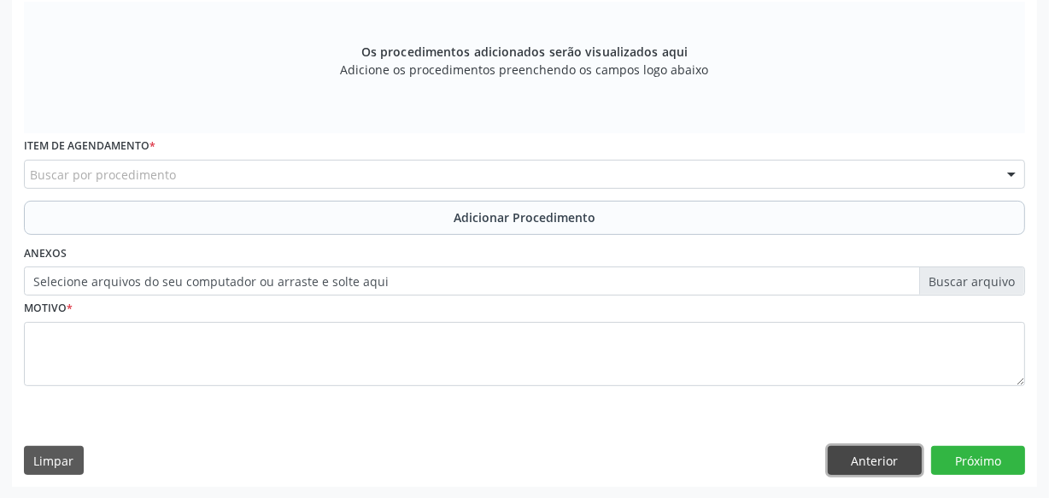
click at [903, 460] on button "Anterior" at bounding box center [874, 460] width 94 height 29
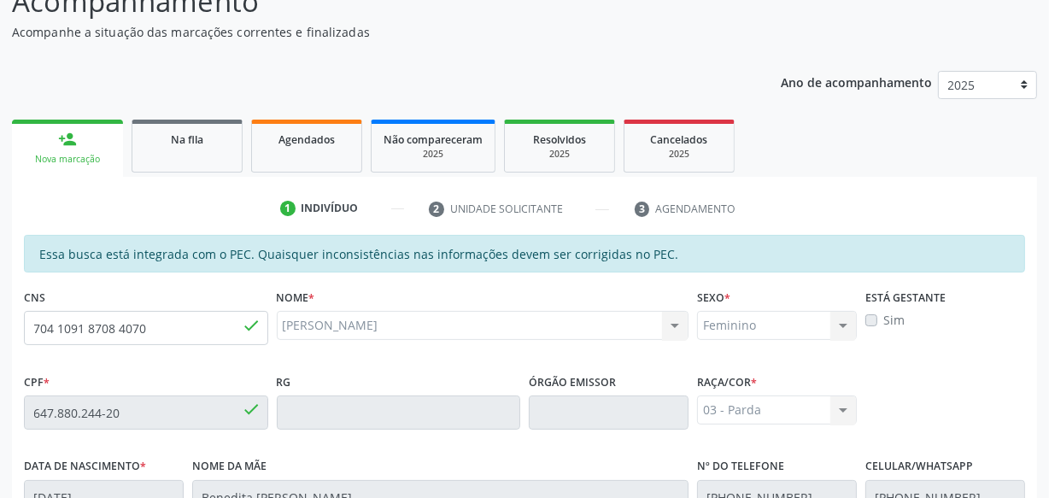
scroll to position [112, 0]
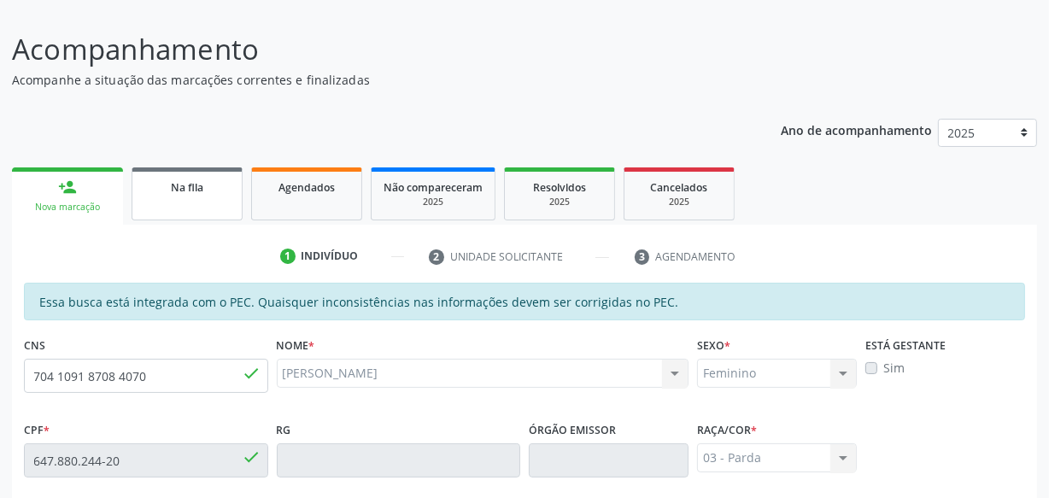
click at [175, 183] on span "Na fila" at bounding box center [187, 187] width 32 height 15
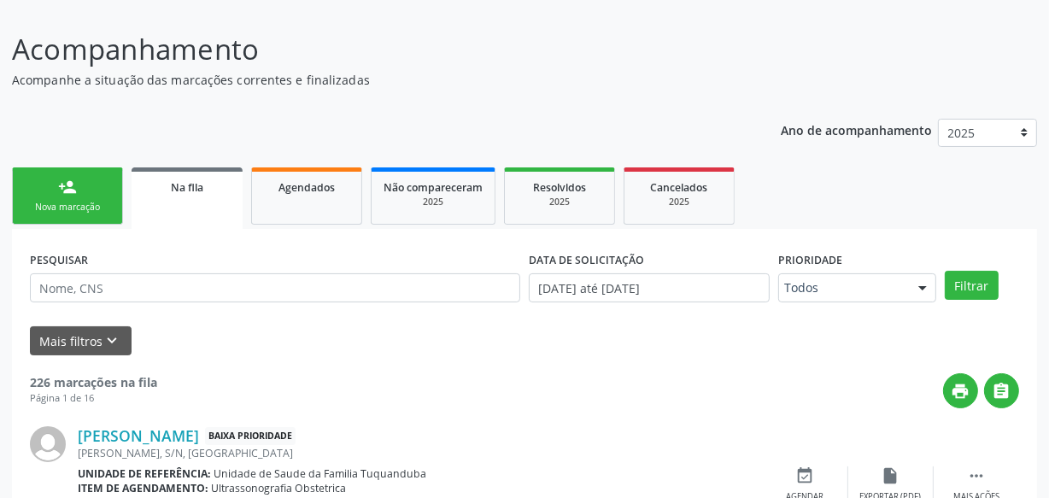
click at [46, 197] on link "person_add Nova marcação" at bounding box center [67, 195] width 111 height 57
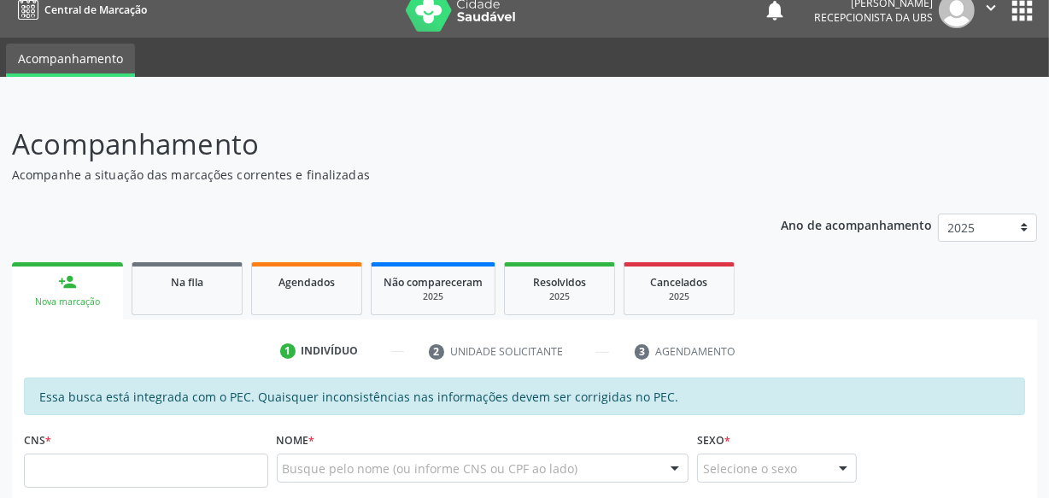
scroll to position [0, 0]
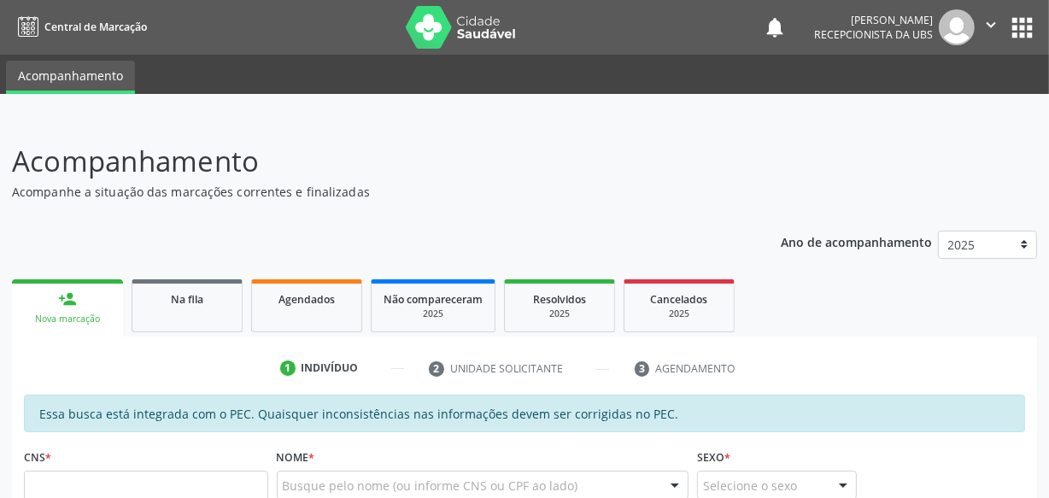
click at [983, 29] on icon "" at bounding box center [990, 24] width 19 height 19
click at [935, 102] on link "Sair" at bounding box center [947, 104] width 118 height 24
